Goal: Information Seeking & Learning: Find specific page/section

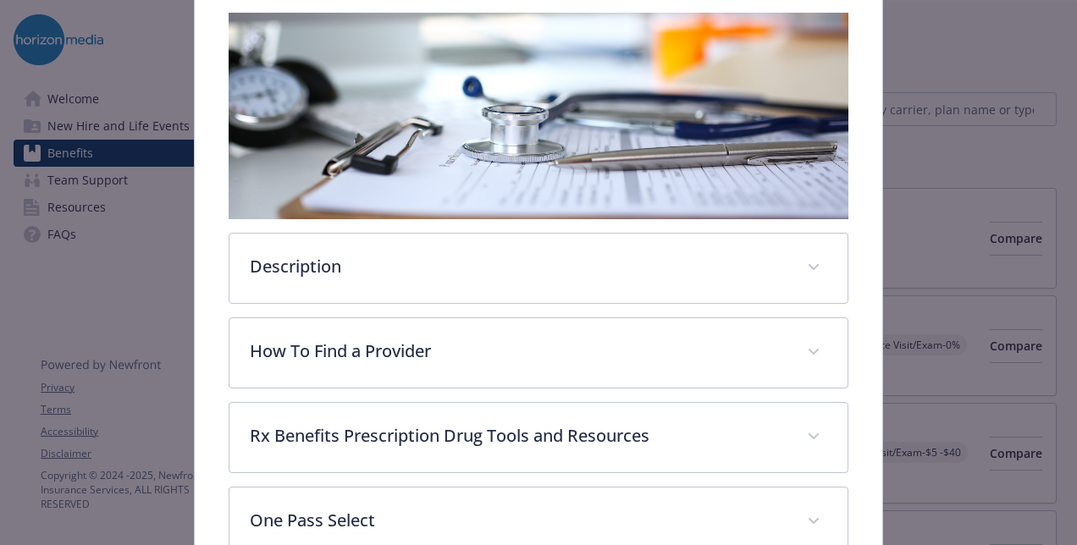
scroll to position [270, 0]
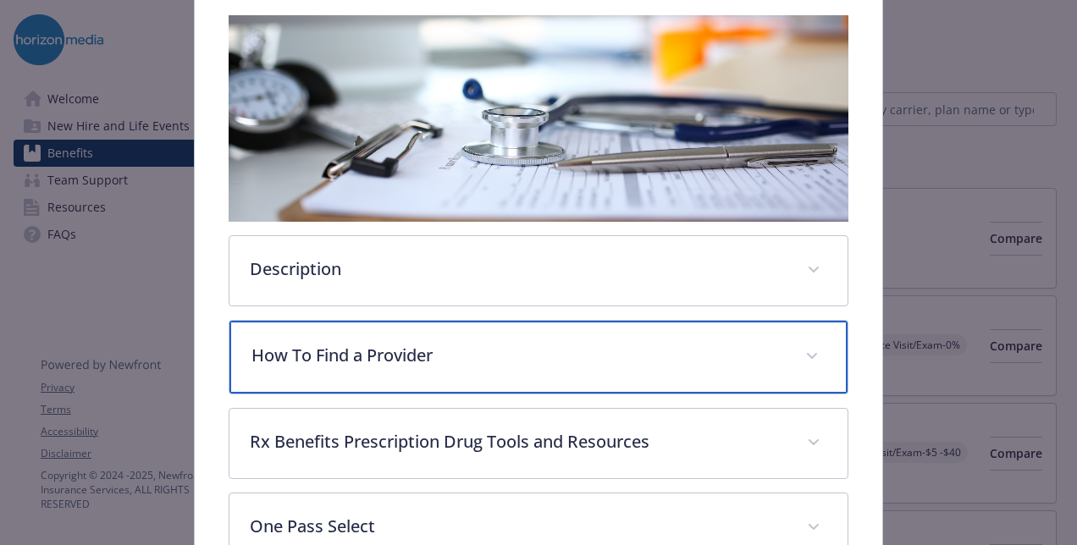
click at [379, 361] on p "How To Find a Provider" at bounding box center [519, 355] width 534 height 25
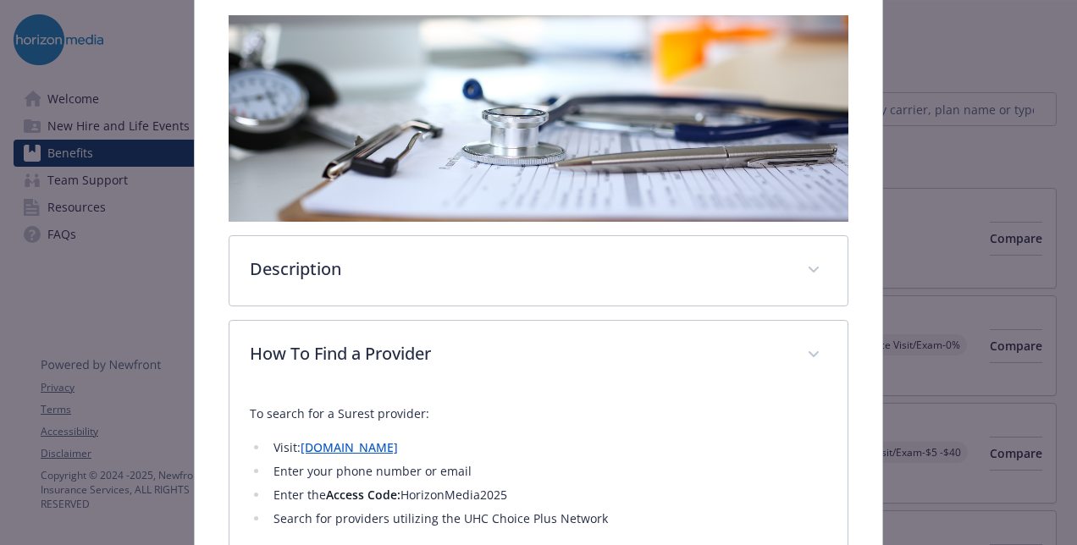
click at [352, 447] on link "[DOMAIN_NAME]" at bounding box center [349, 448] width 97 height 16
